Goal: Entertainment & Leisure: Consume media (video, audio)

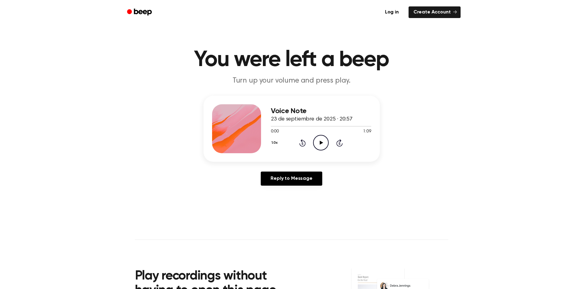
click at [318, 141] on icon "Play Audio" at bounding box center [321, 143] width 16 height 16
drag, startPoint x: 279, startPoint y: 126, endPoint x: 250, endPoint y: 128, distance: 28.8
click at [250, 128] on div "Voice Note 23 de septiembre de 2025 · 20:57 0:08 1:09 Your browser does not sup…" at bounding box center [292, 129] width 176 height 66
click at [273, 126] on div at bounding box center [321, 126] width 100 height 5
click at [320, 143] on icon at bounding box center [321, 143] width 3 height 4
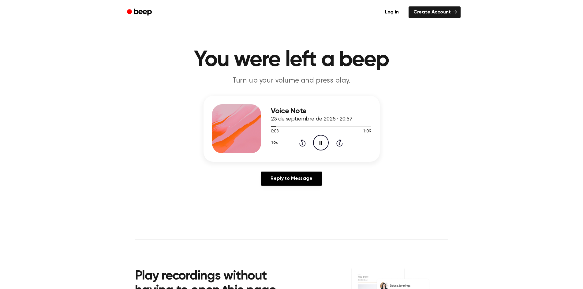
click at [319, 143] on icon "Pause Audio" at bounding box center [321, 143] width 16 height 16
click at [321, 142] on icon at bounding box center [321, 143] width 3 height 4
